Goal: Transaction & Acquisition: Purchase product/service

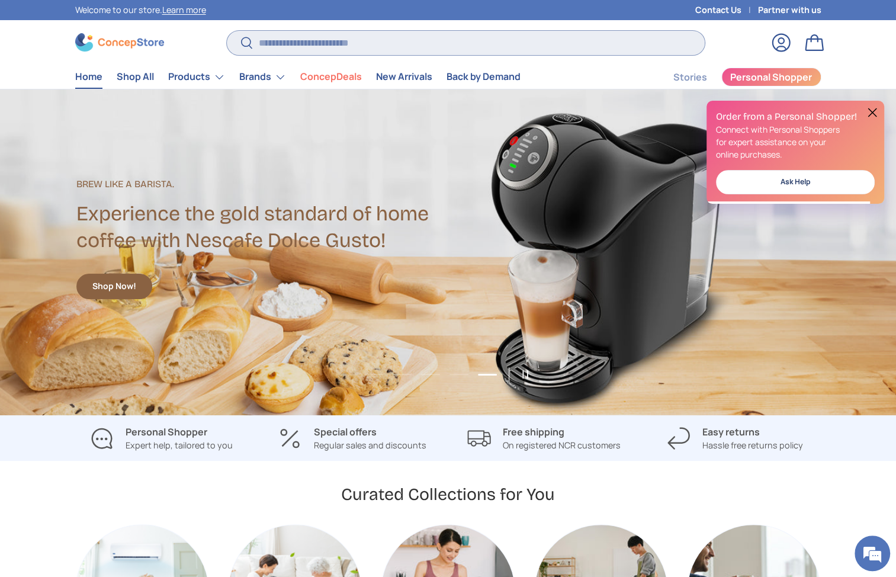
click at [340, 38] on input "Search" at bounding box center [465, 43] width 477 height 24
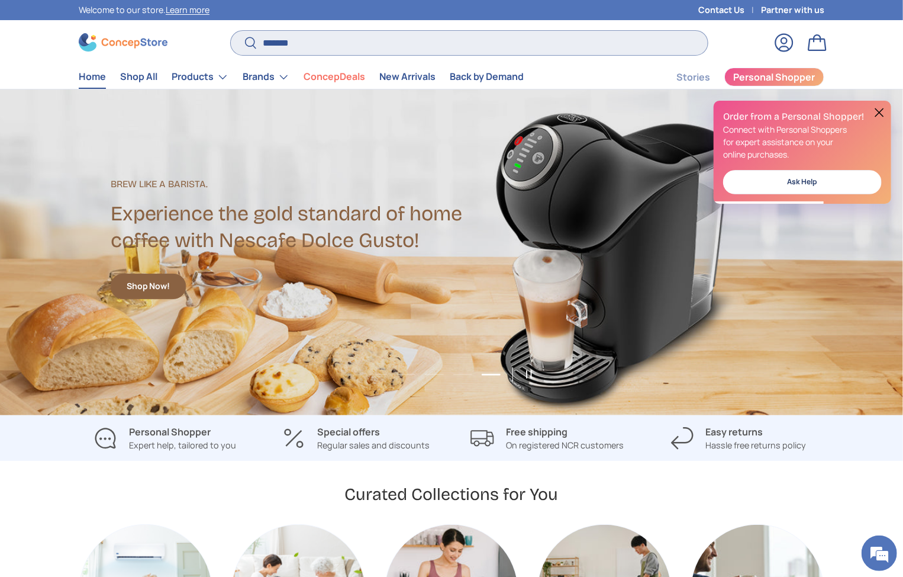
scroll to position [0, 3614]
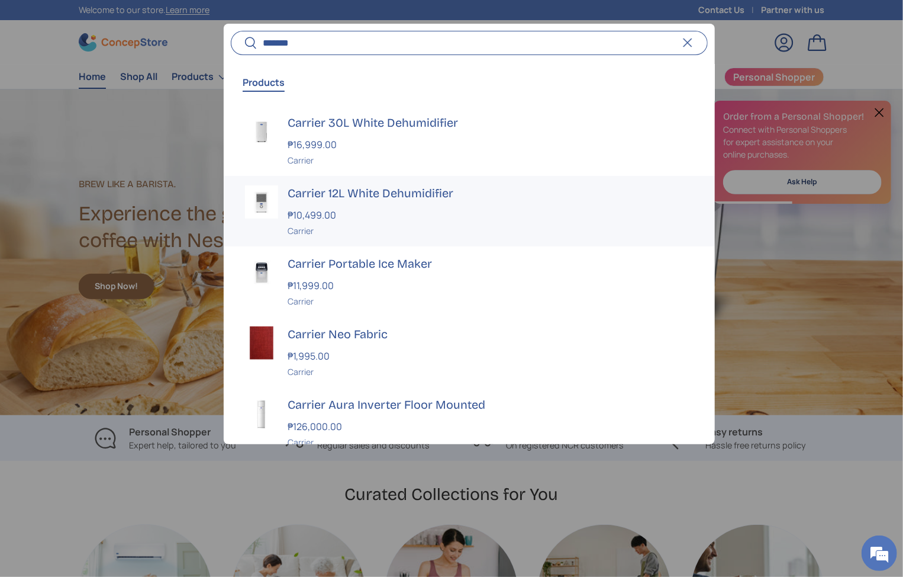
type input "*******"
click at [389, 182] on link "Carrier 12L White Dehumidifier ₱10,499.00 Unit price / Unavailable Carrier" at bounding box center [469, 211] width 491 height 70
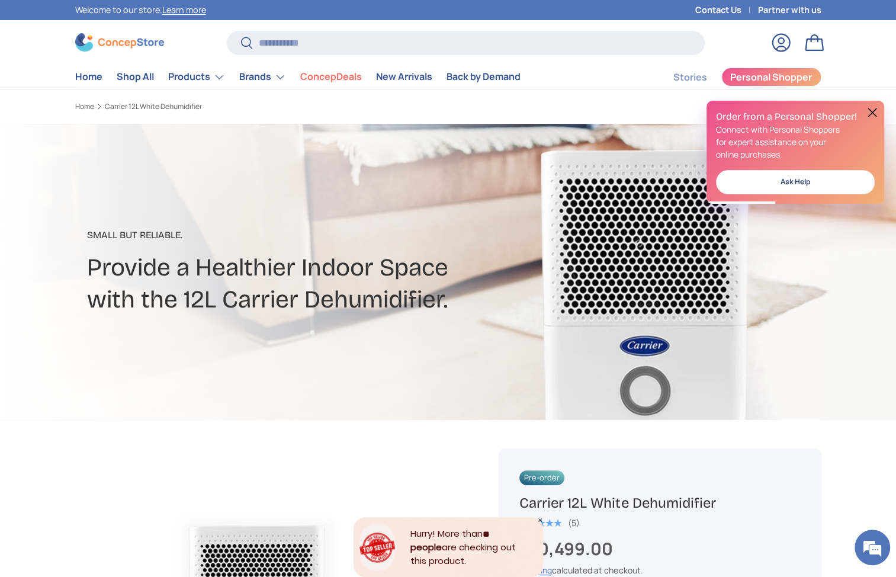
click at [869, 111] on button at bounding box center [872, 112] width 14 height 14
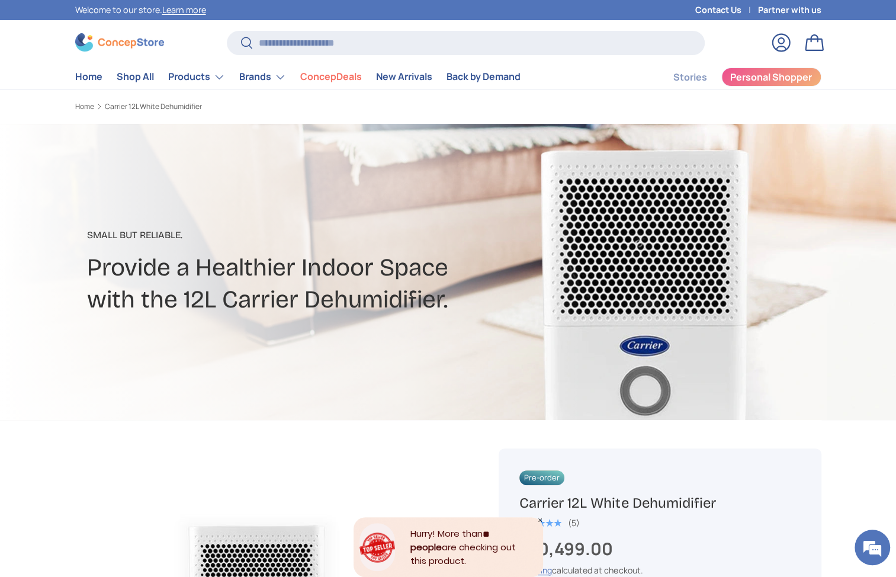
click at [587, 329] on div at bounding box center [448, 272] width 896 height 296
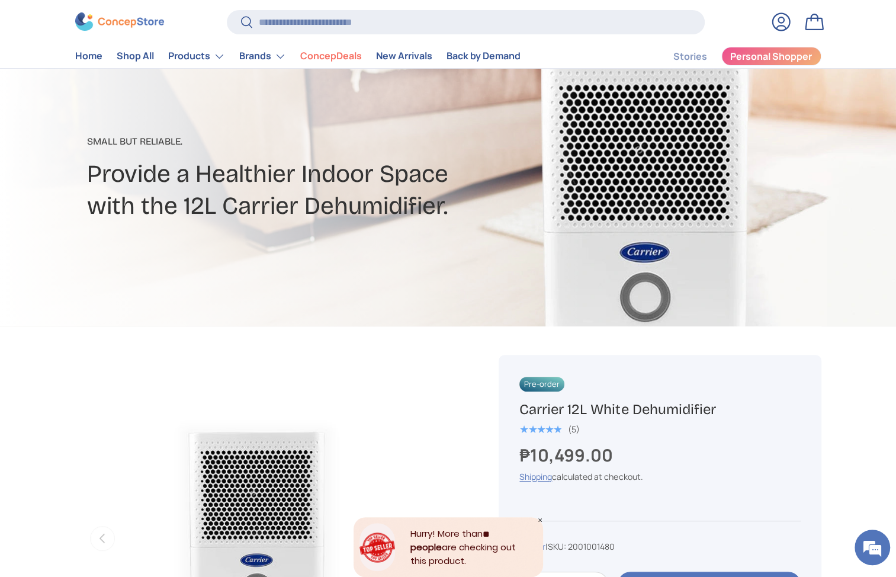
scroll to position [286, 0]
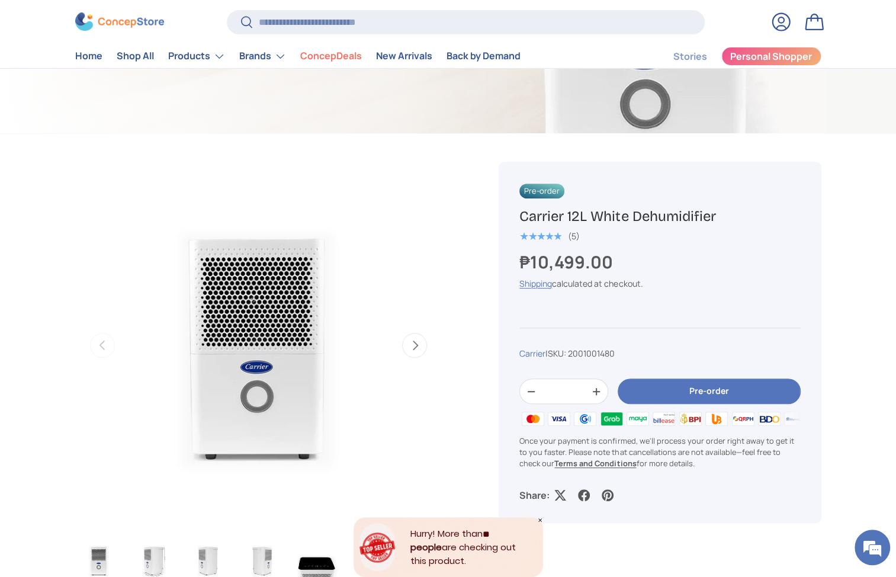
click at [582, 223] on h1 "Carrier 12L White Dehumidifier" at bounding box center [659, 216] width 281 height 18
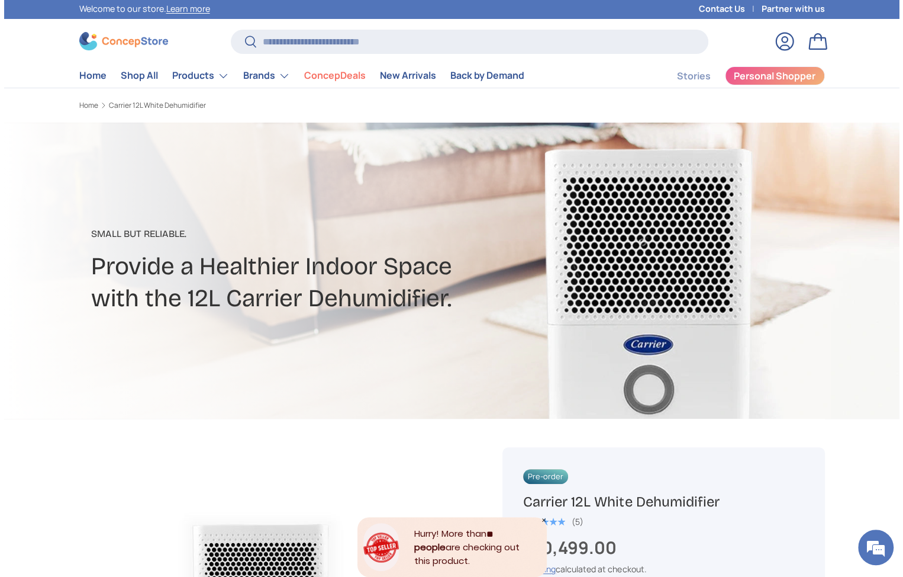
scroll to position [0, 0]
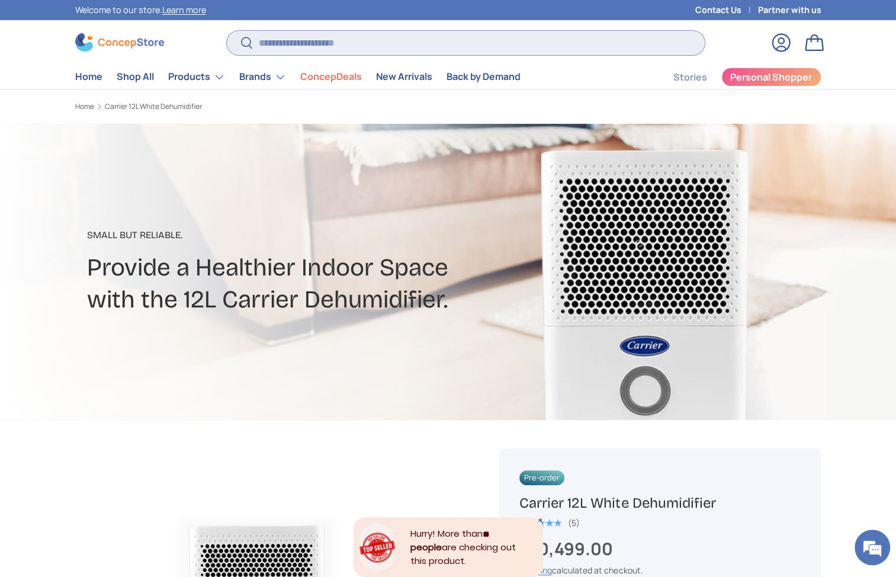
click at [365, 43] on input "Search" at bounding box center [465, 43] width 477 height 24
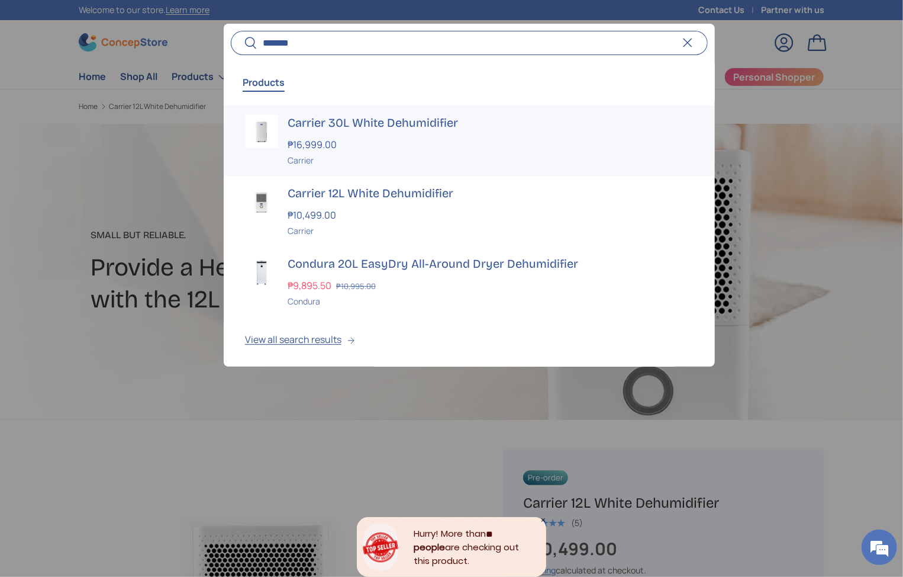
type input "*******"
click at [340, 118] on h3 "Carrier 30L White Dehumidifier" at bounding box center [491, 123] width 406 height 17
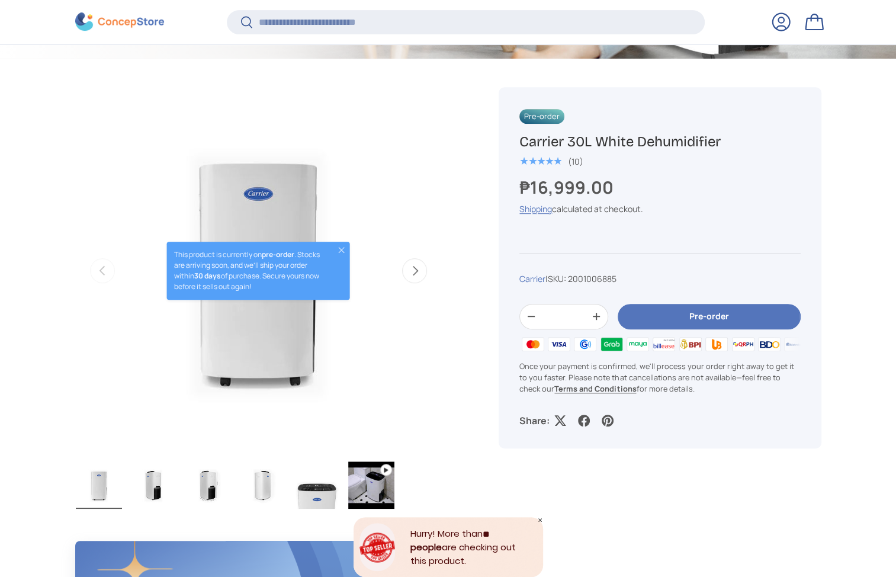
scroll to position [356, 0]
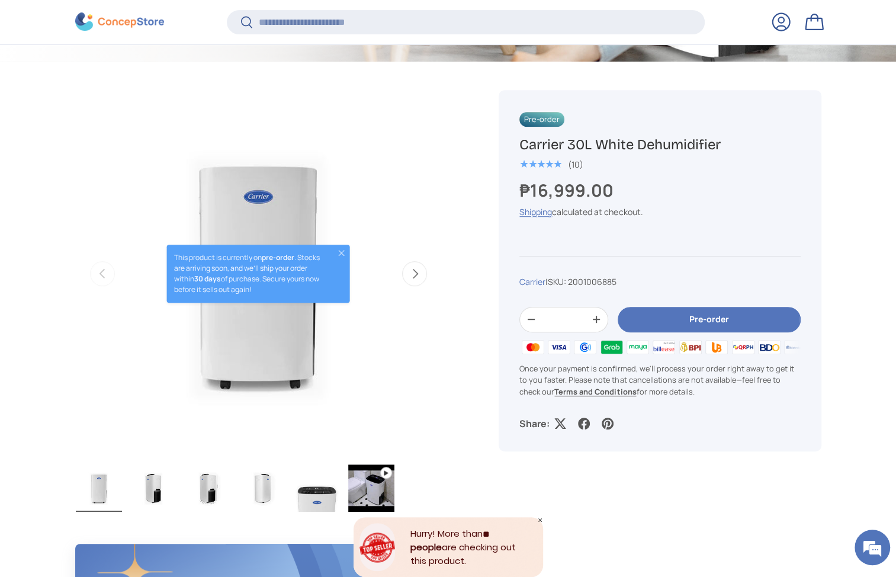
click at [343, 252] on button "Close" at bounding box center [341, 252] width 9 height 9
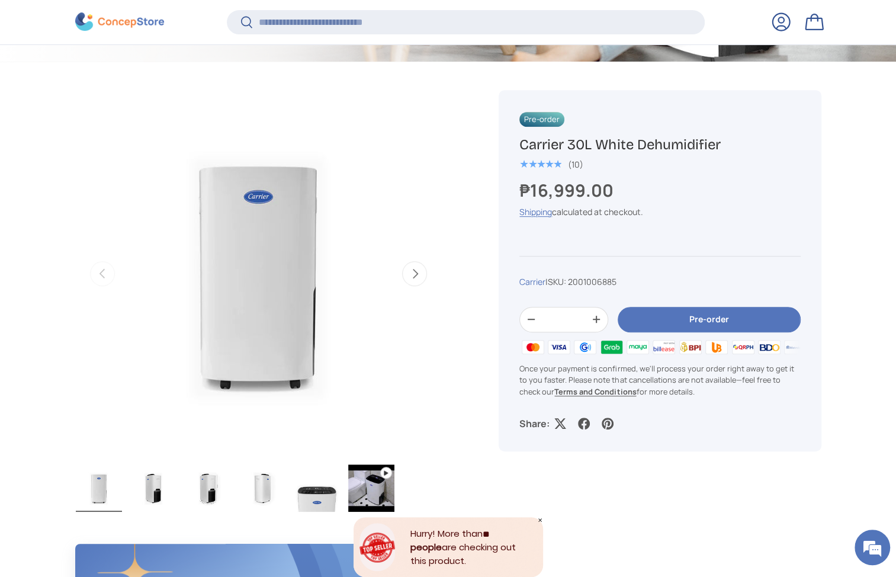
scroll to position [0, 0]
